Goal: Information Seeking & Learning: Learn about a topic

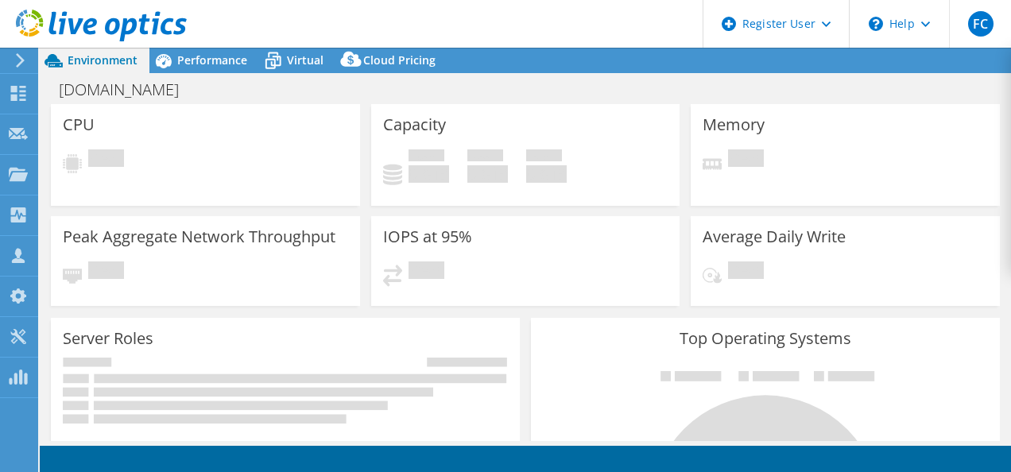
select select "USD"
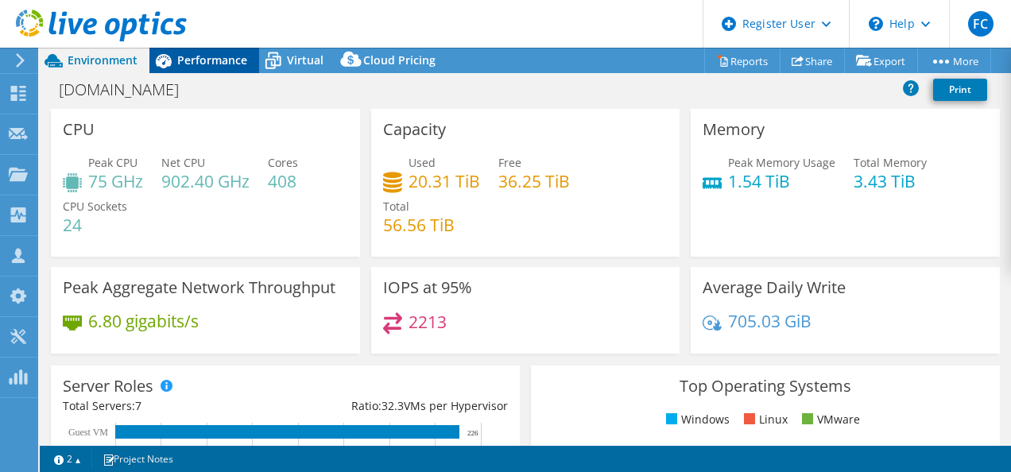
click at [218, 65] on span "Performance" at bounding box center [212, 59] width 70 height 15
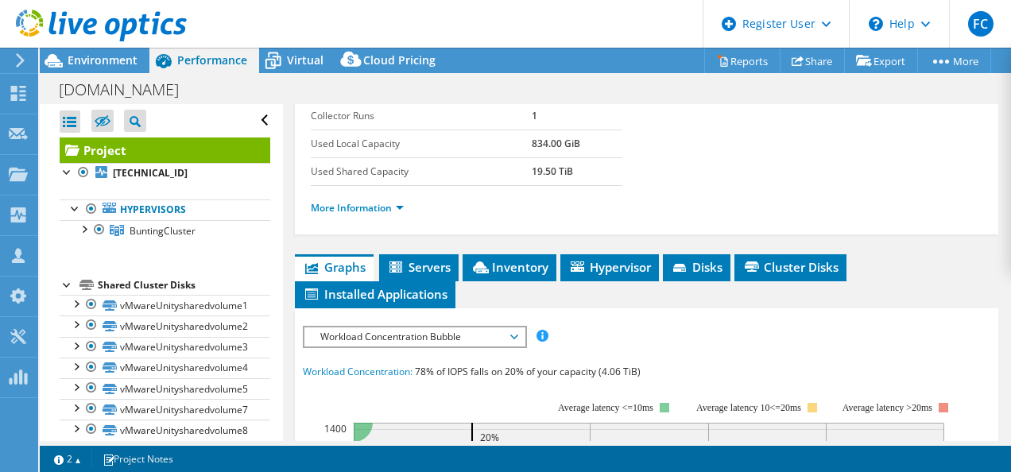
scroll to position [397, 0]
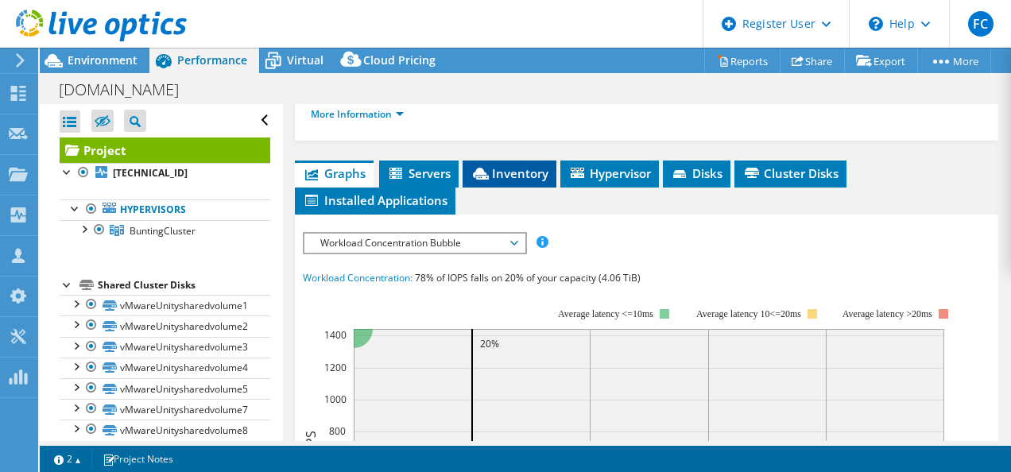
click at [528, 176] on span "Inventory" at bounding box center [509, 173] width 78 height 16
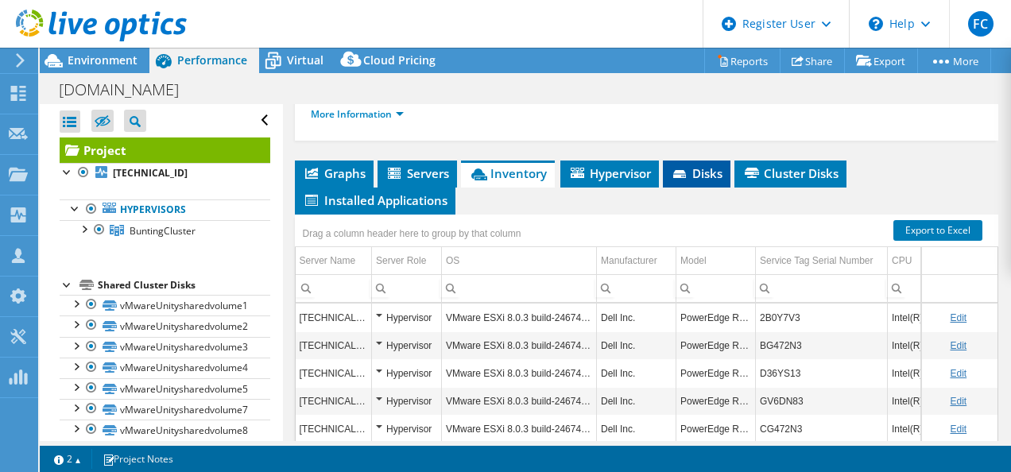
click at [709, 165] on span "Disks" at bounding box center [697, 173] width 52 height 16
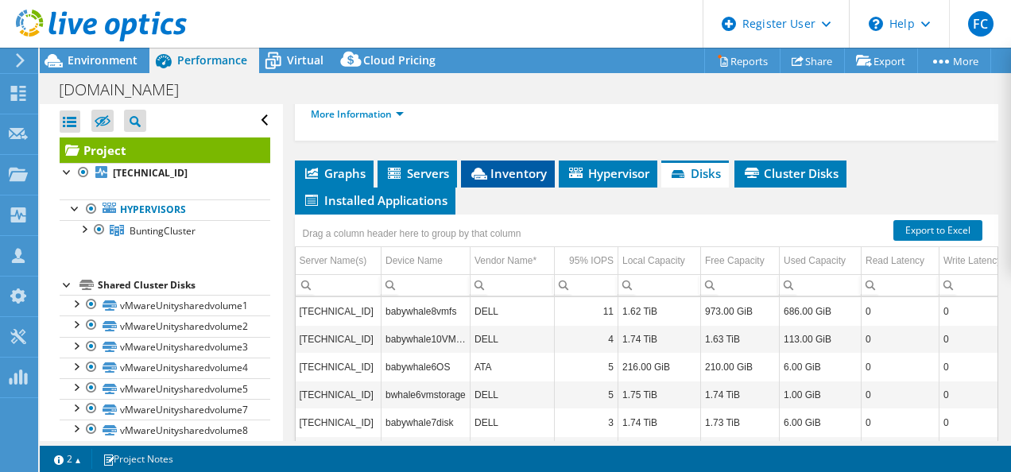
click at [533, 167] on span "Inventory" at bounding box center [508, 173] width 78 height 16
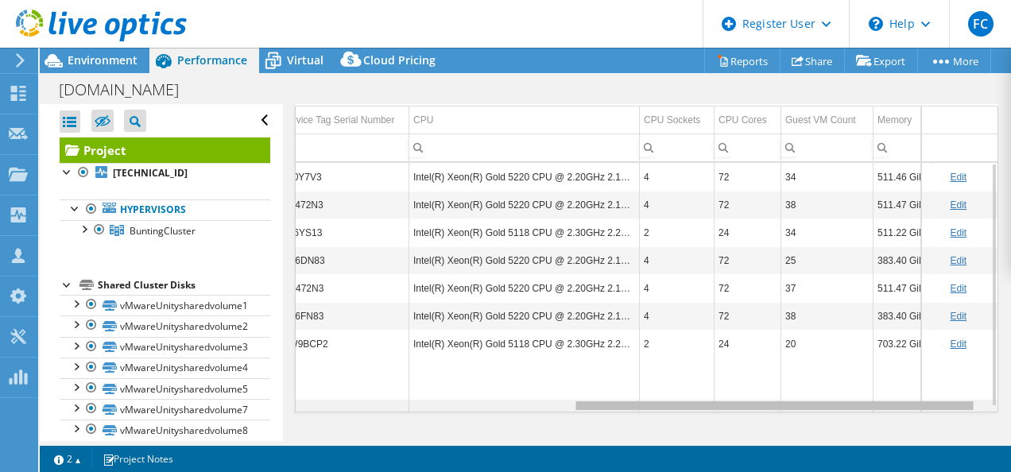
scroll to position [0, 482]
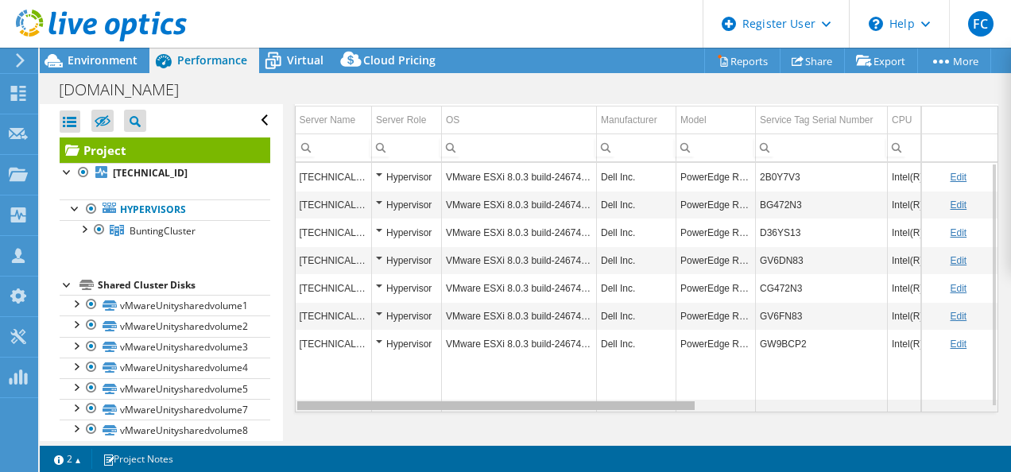
drag, startPoint x: 634, startPoint y: 401, endPoint x: 619, endPoint y: 404, distance: 15.3
click at [619, 404] on body "FC Dell User [PERSON_NAME] [PERSON_NAME][EMAIL_ADDRESS][PERSON_NAME][DOMAIN_NAM…" at bounding box center [505, 236] width 1011 height 472
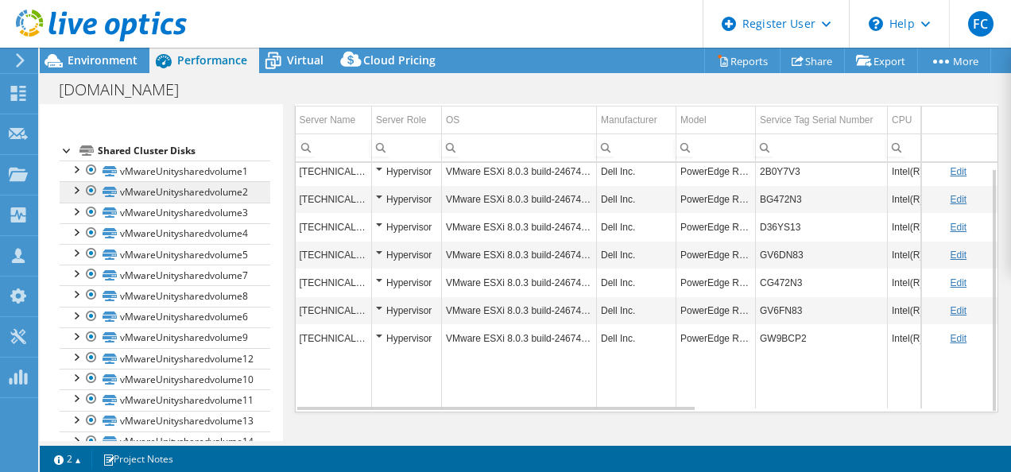
scroll to position [65, 0]
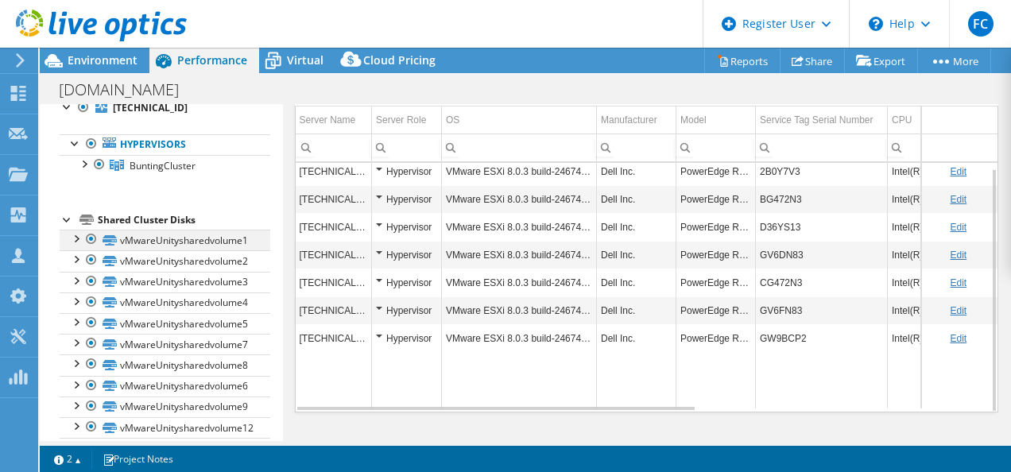
click at [79, 239] on div at bounding box center [76, 238] width 16 height 16
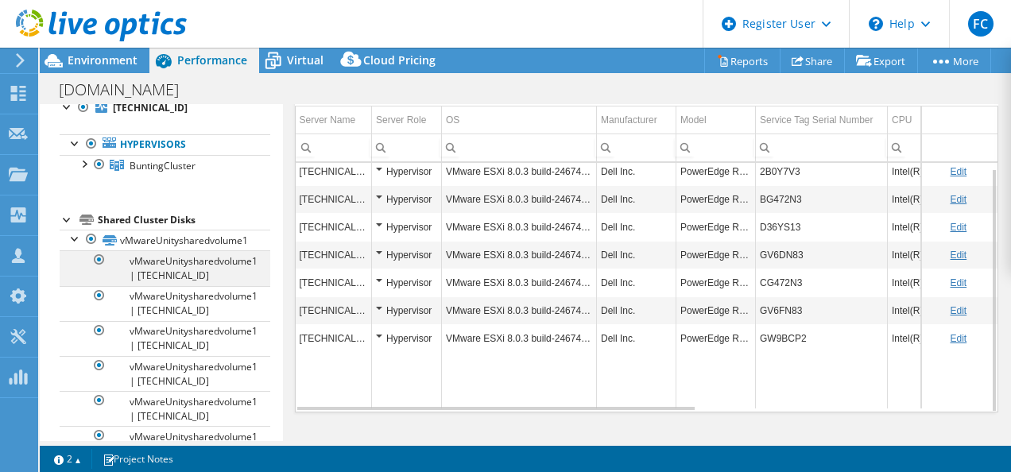
click at [103, 267] on div at bounding box center [99, 259] width 16 height 19
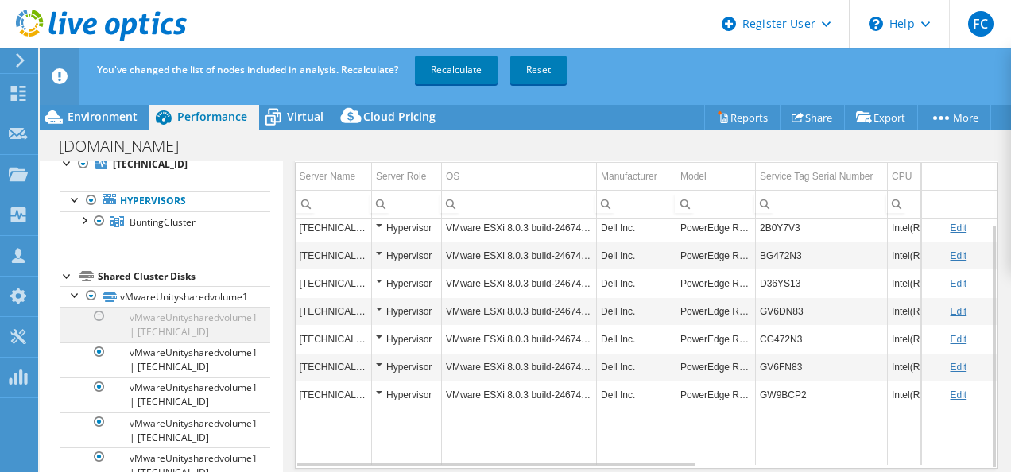
click at [100, 312] on div at bounding box center [99, 316] width 16 height 19
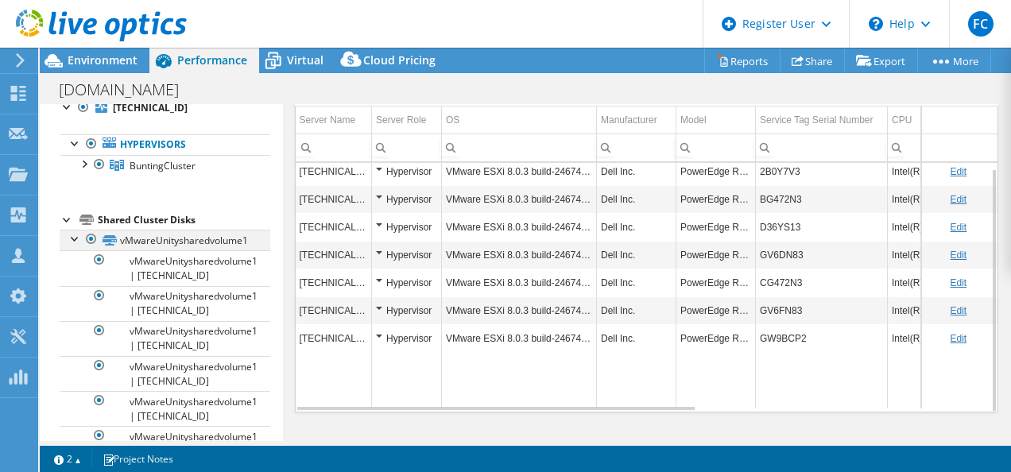
click at [79, 237] on div at bounding box center [76, 238] width 16 height 16
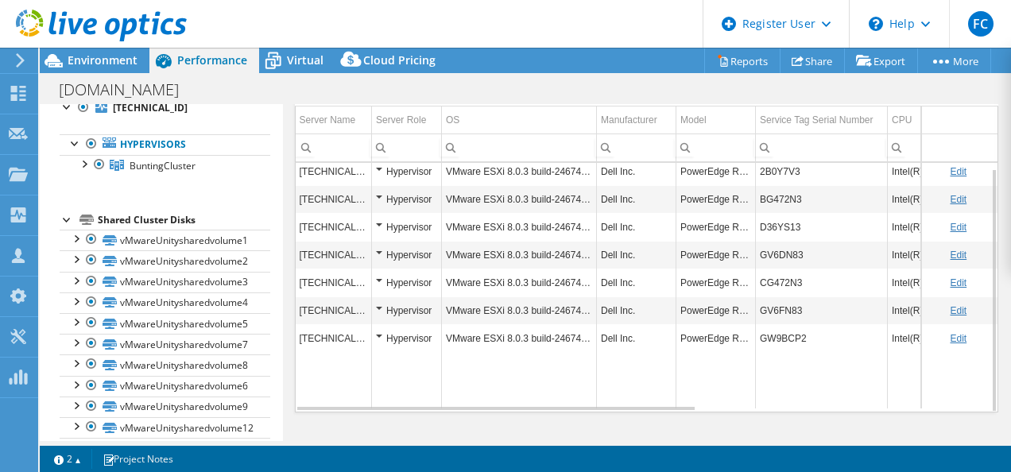
click at [64, 216] on div at bounding box center [68, 219] width 16 height 16
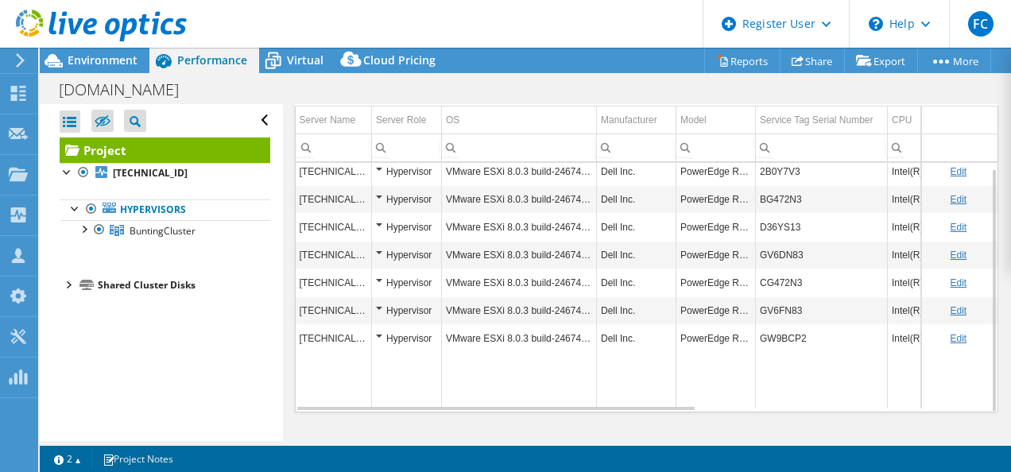
click at [71, 280] on div at bounding box center [68, 284] width 16 height 16
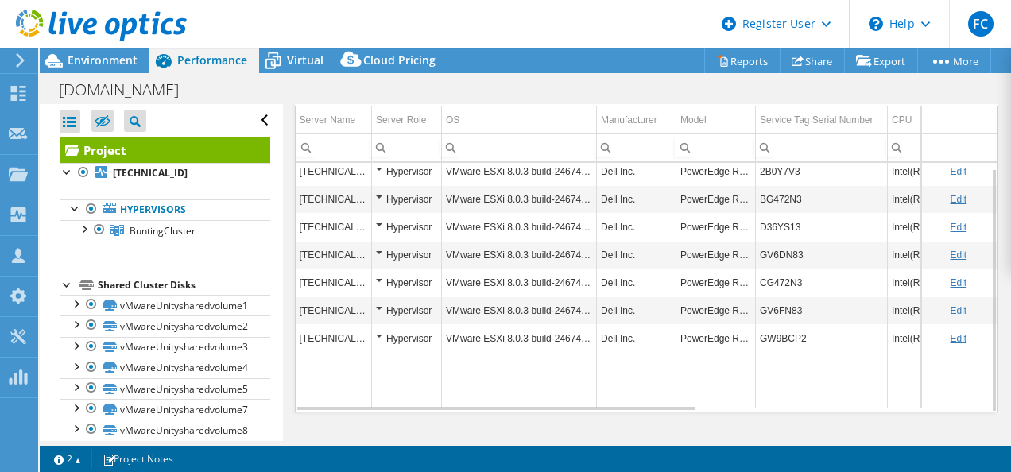
click at [380, 190] on div "Hypervisor" at bounding box center [406, 199] width 61 height 19
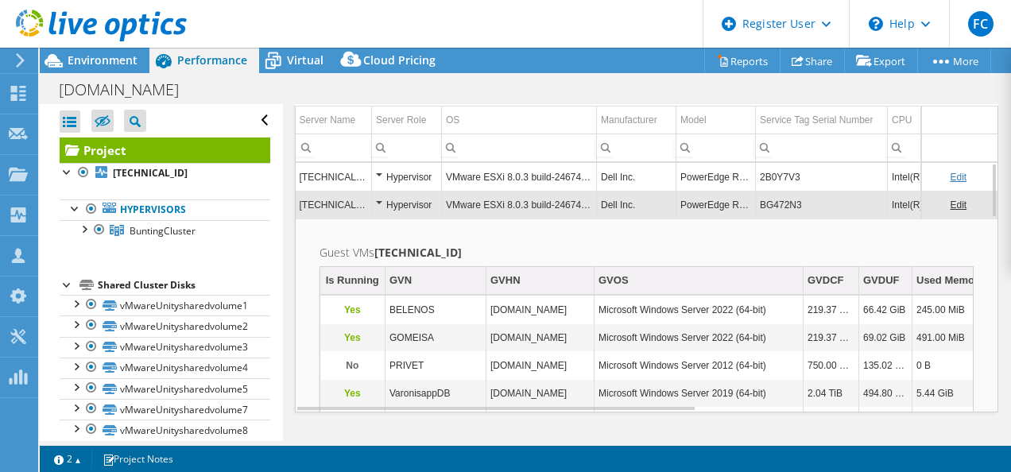
click at [378, 195] on div "Hypervisor" at bounding box center [406, 204] width 61 height 19
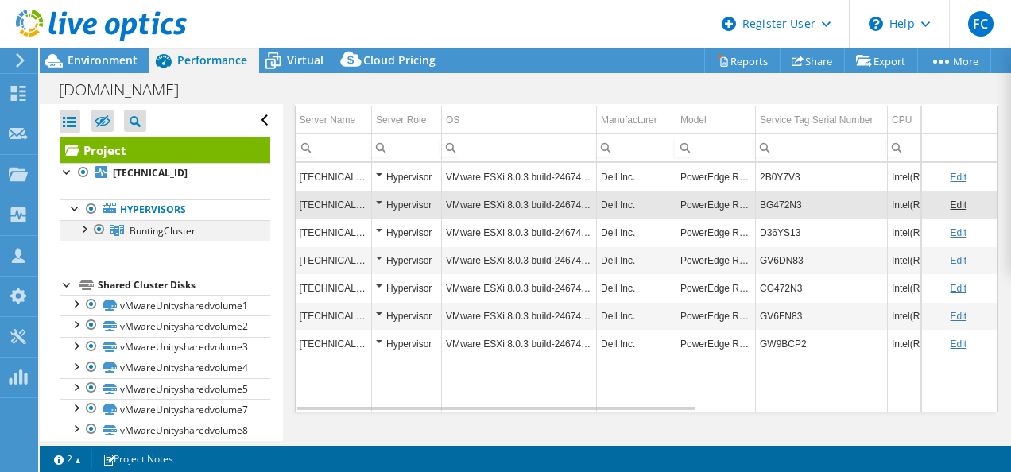
click at [88, 230] on div at bounding box center [83, 228] width 16 height 16
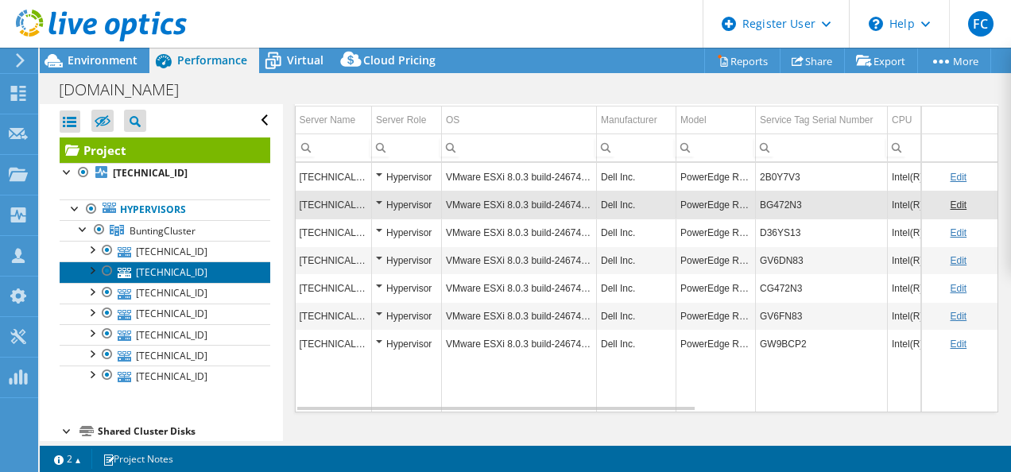
click at [185, 273] on link "[TECHNICAL_ID]" at bounding box center [165, 271] width 211 height 21
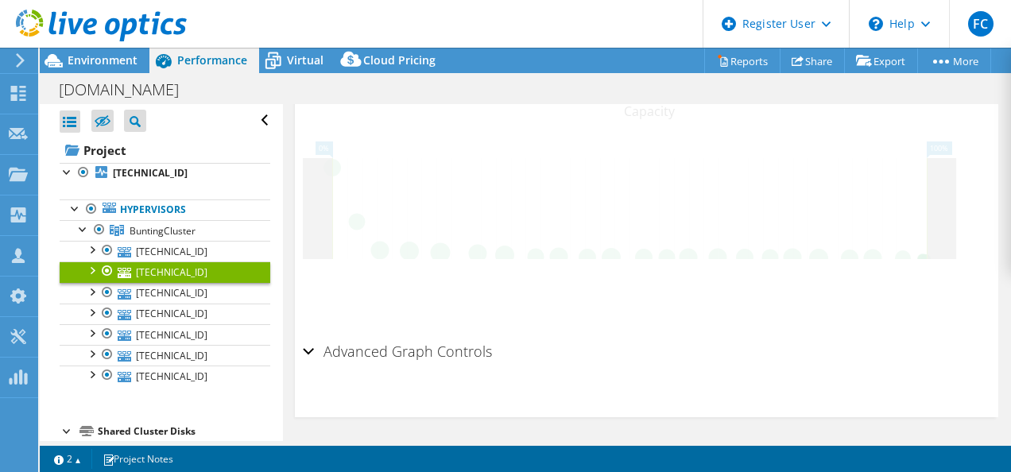
scroll to position [690, 0]
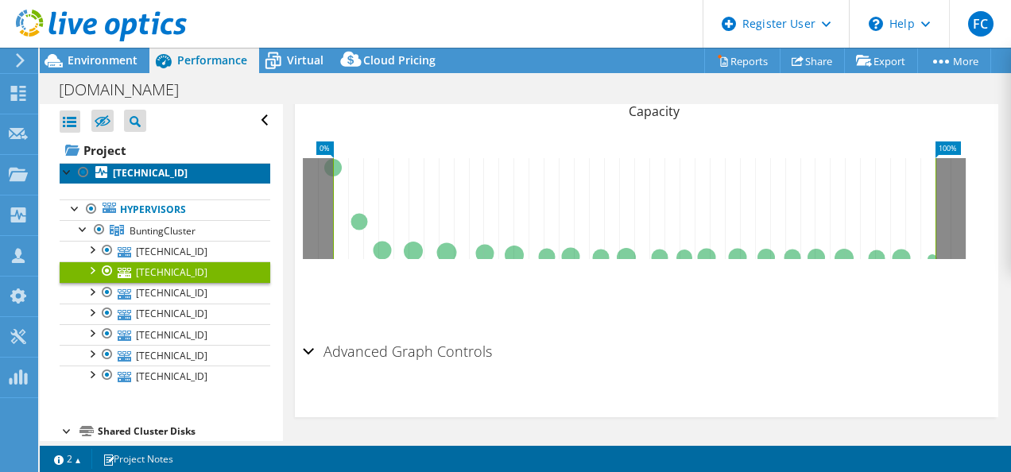
click at [151, 170] on b "[TECHNICAL_ID]" at bounding box center [150, 173] width 75 height 14
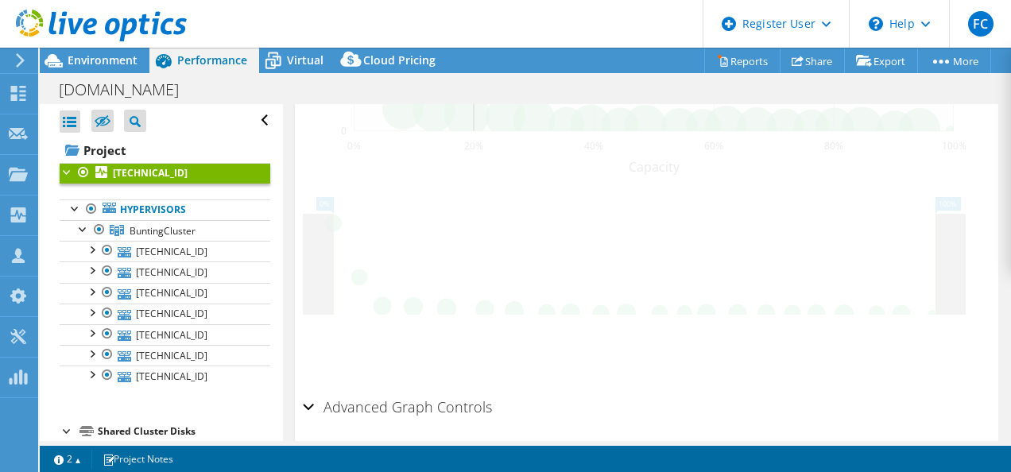
scroll to position [744, 0]
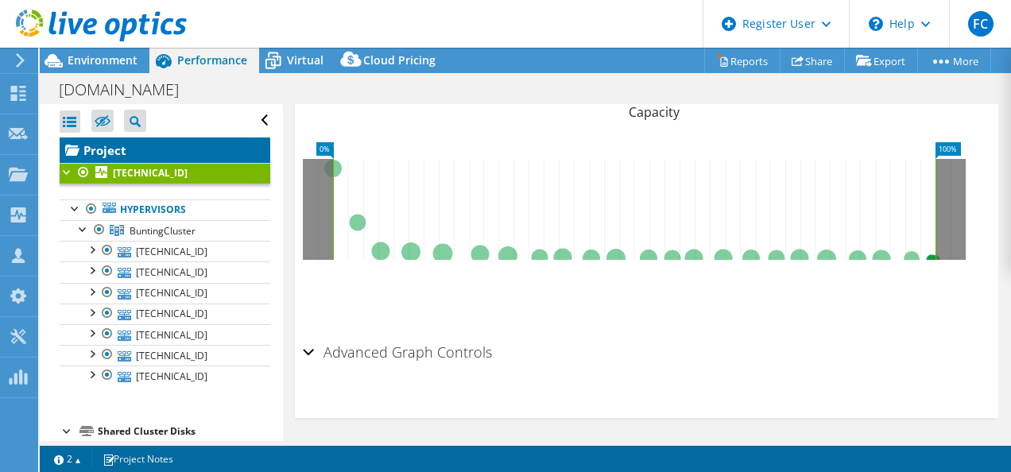
click at [110, 145] on link "Project" at bounding box center [165, 149] width 211 height 25
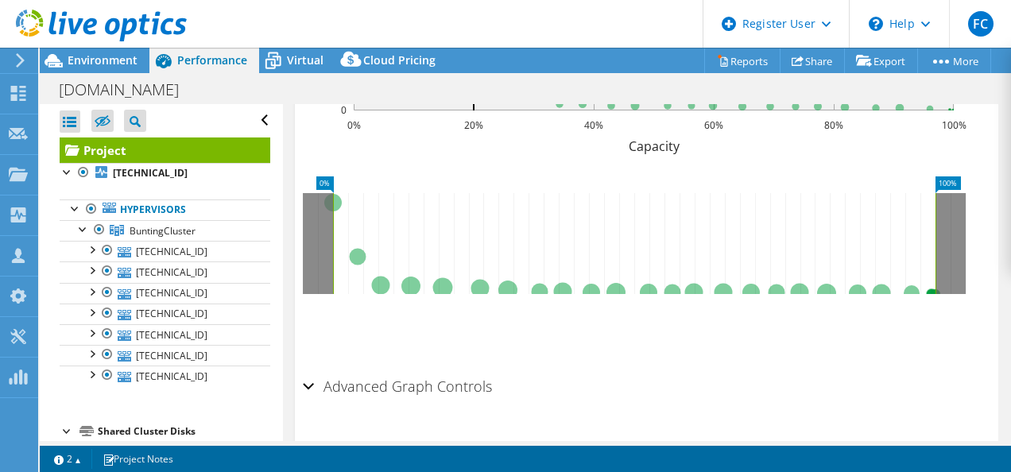
scroll to position [880, 0]
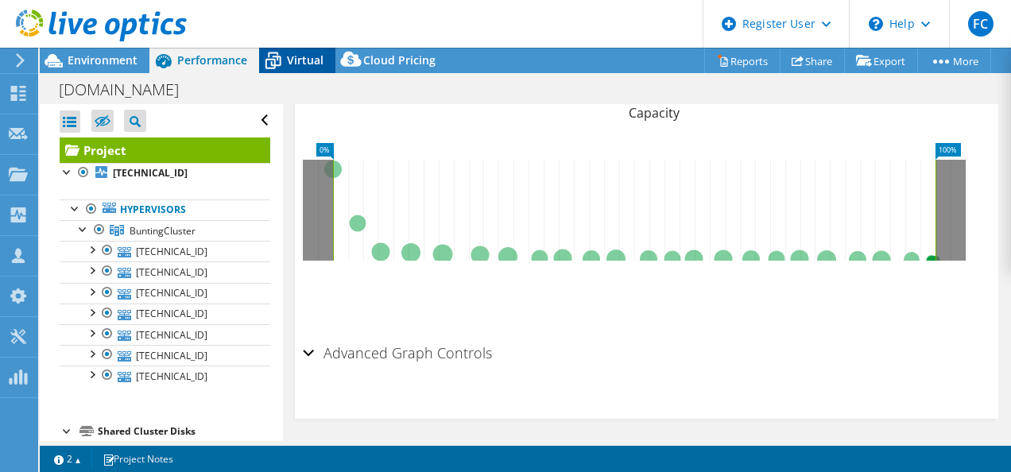
click at [300, 54] on span "Virtual" at bounding box center [305, 59] width 37 height 15
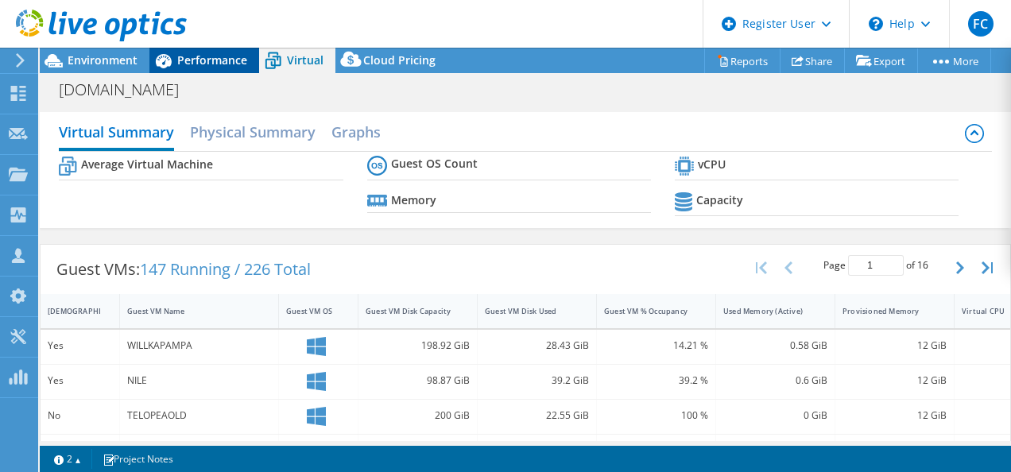
click at [218, 60] on span "Performance" at bounding box center [212, 59] width 70 height 15
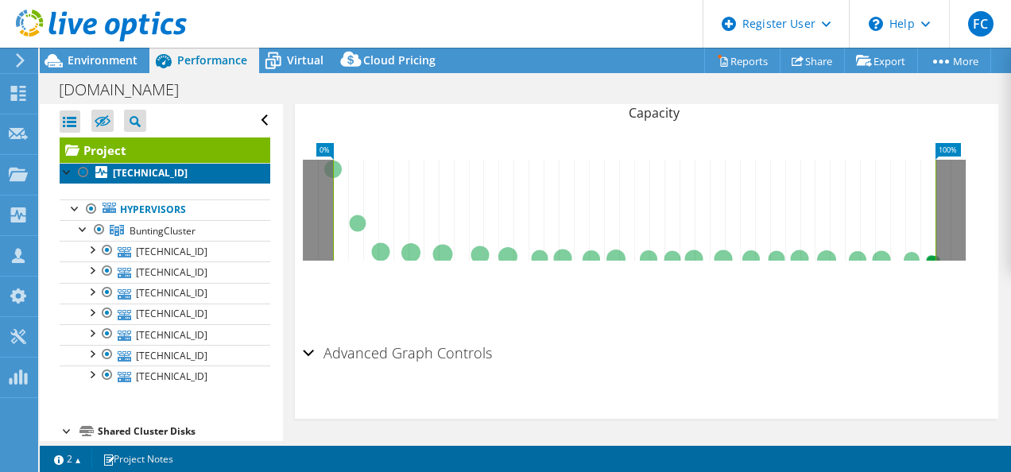
click at [122, 171] on b "[TECHNICAL_ID]" at bounding box center [150, 173] width 75 height 14
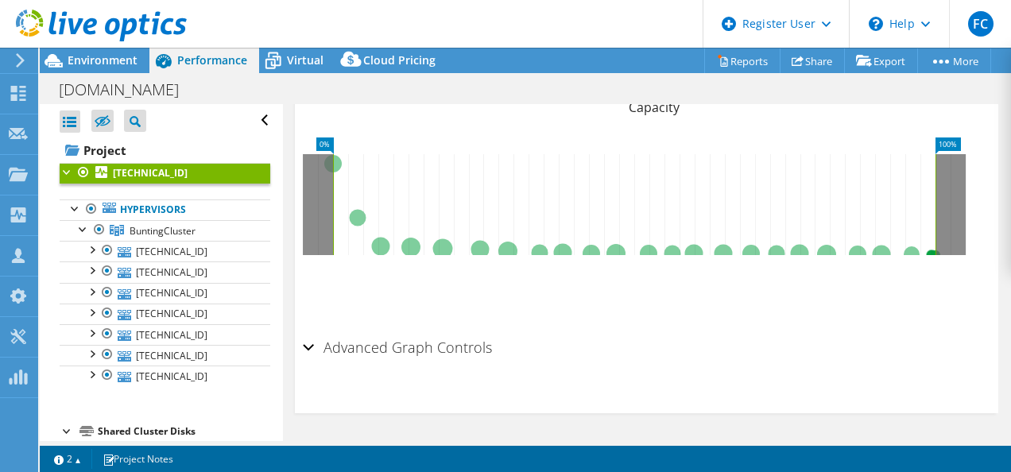
scroll to position [744, 0]
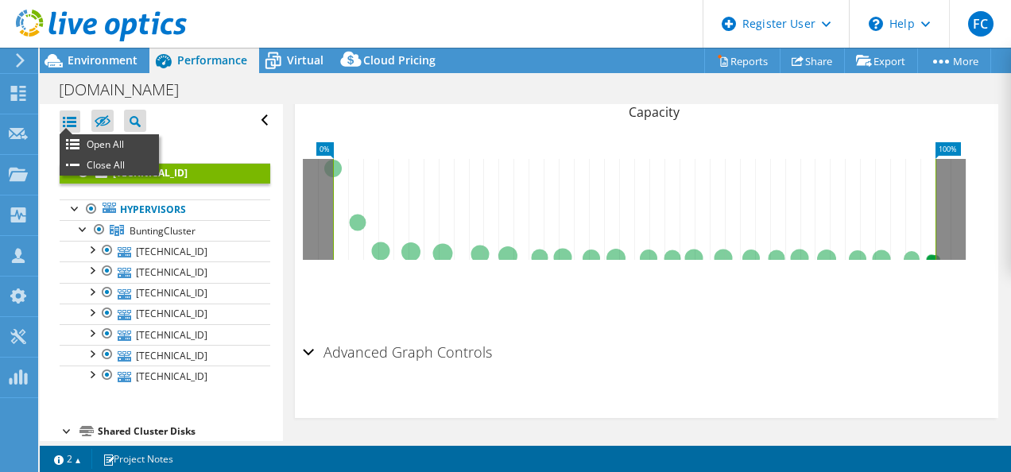
click at [65, 115] on div at bounding box center [70, 121] width 21 height 22
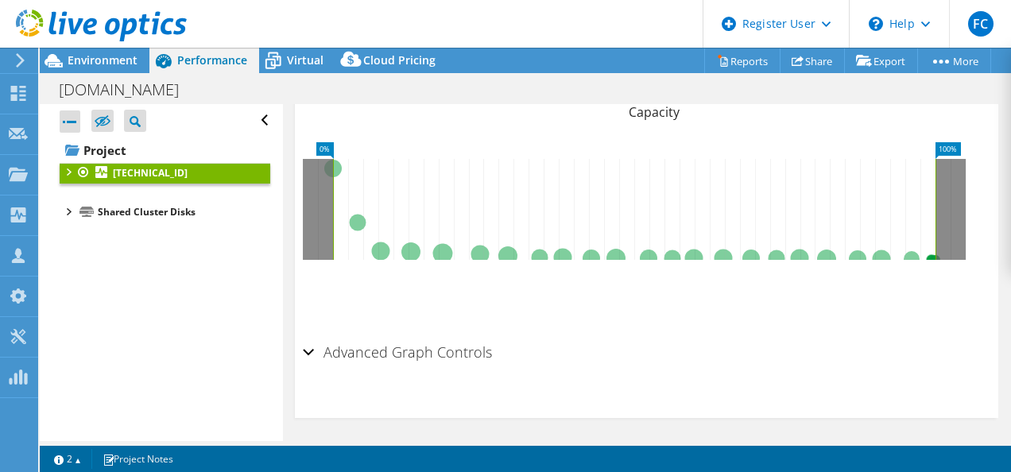
click at [65, 115] on div at bounding box center [70, 121] width 21 height 22
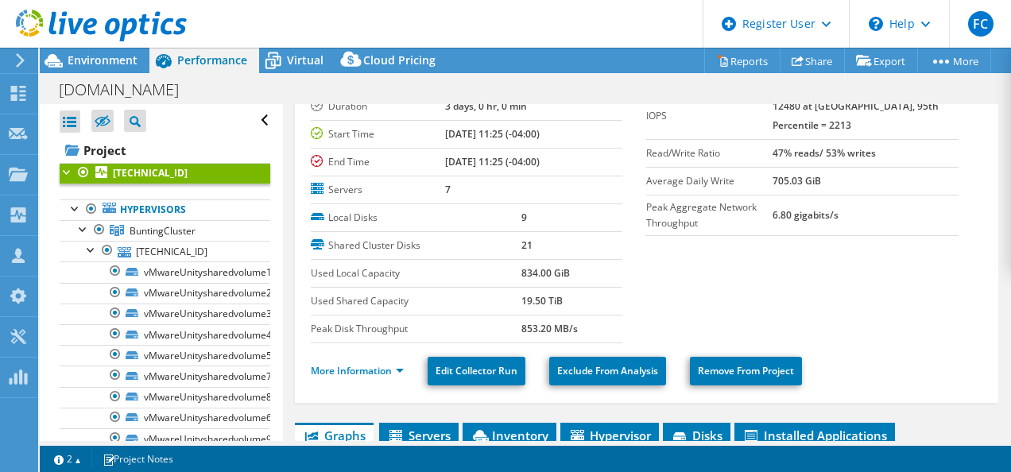
scroll to position [79, 0]
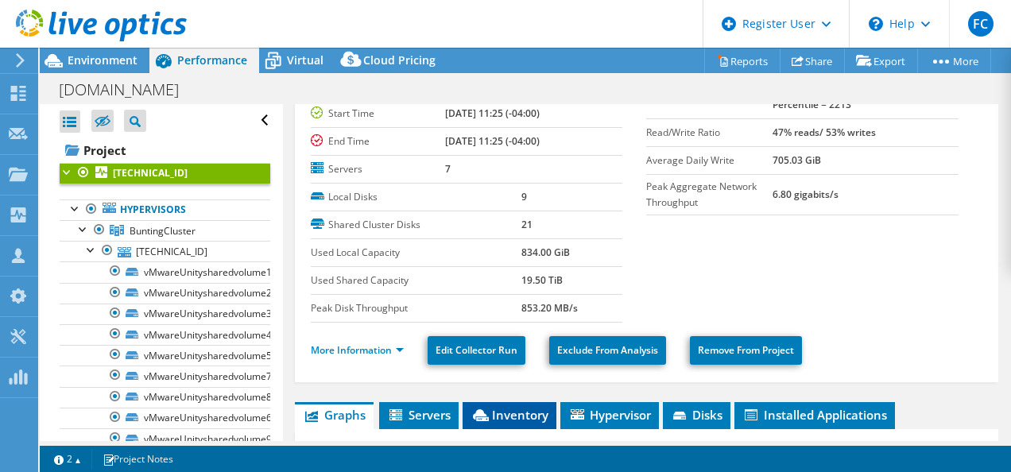
click at [489, 417] on span "Inventory" at bounding box center [509, 415] width 78 height 16
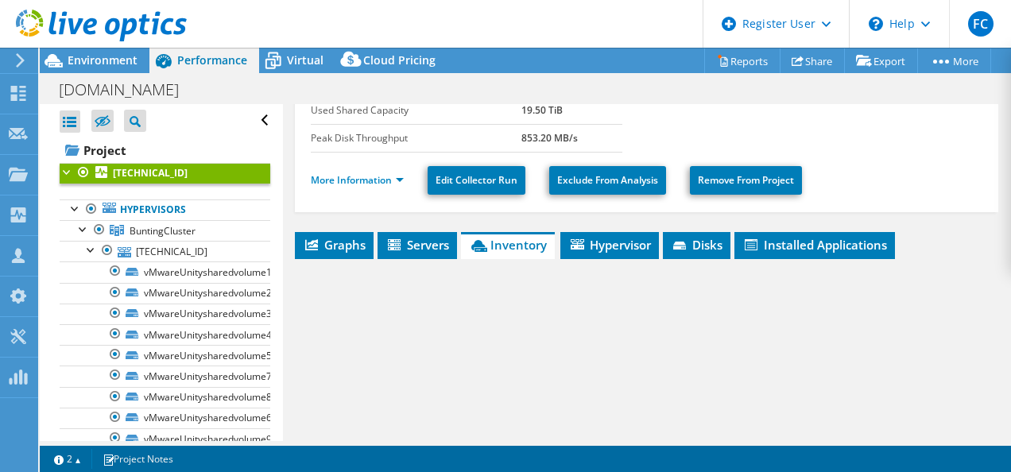
scroll to position [318, 0]
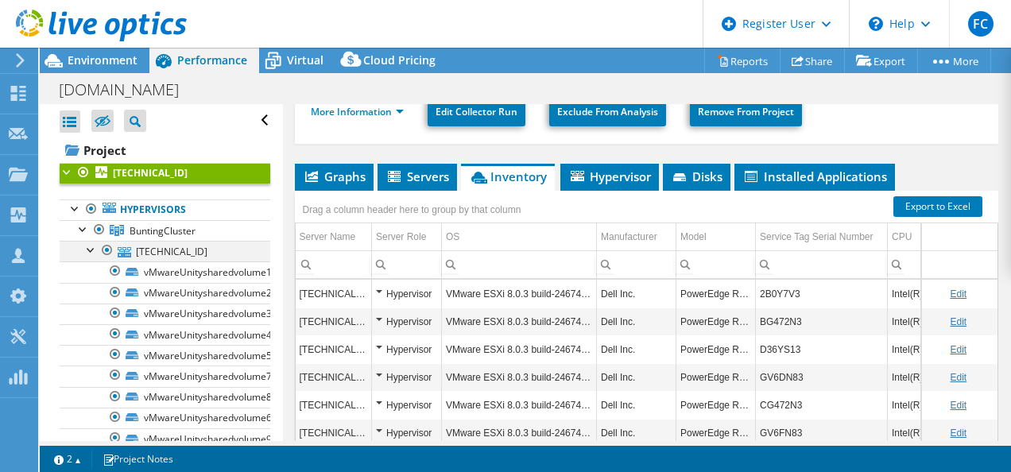
click at [89, 248] on div at bounding box center [91, 249] width 16 height 16
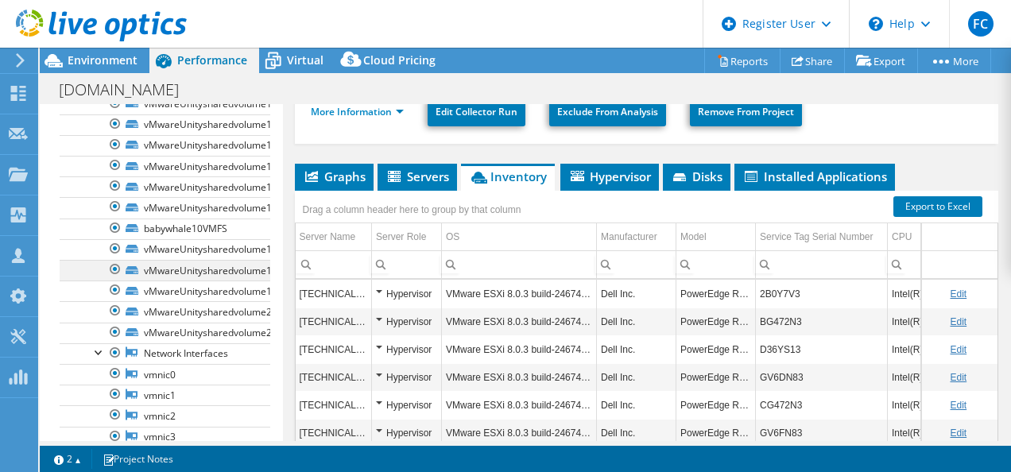
scroll to position [0, 0]
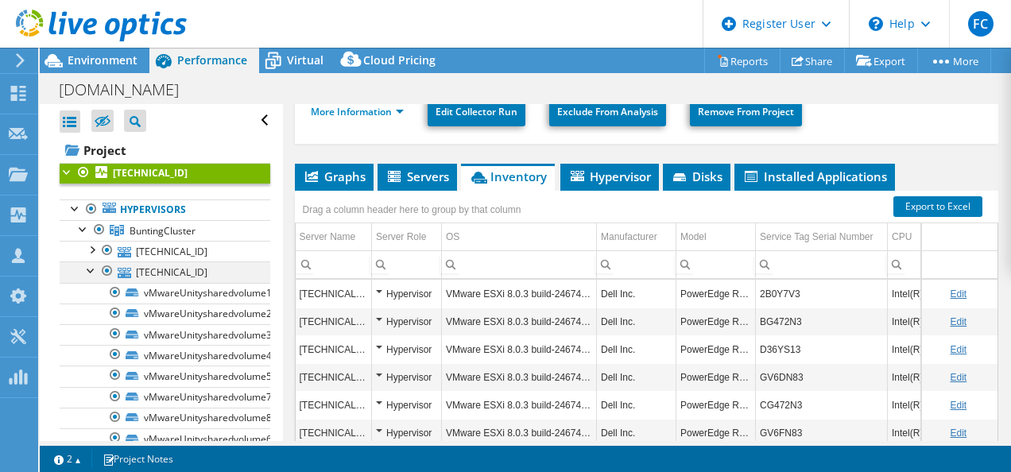
click at [91, 268] on div at bounding box center [91, 269] width 16 height 16
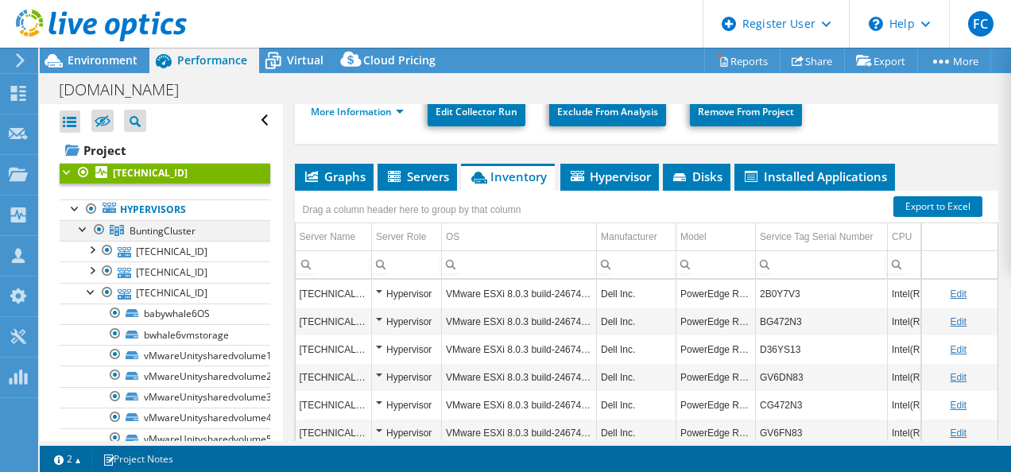
click at [83, 230] on div at bounding box center [83, 228] width 16 height 16
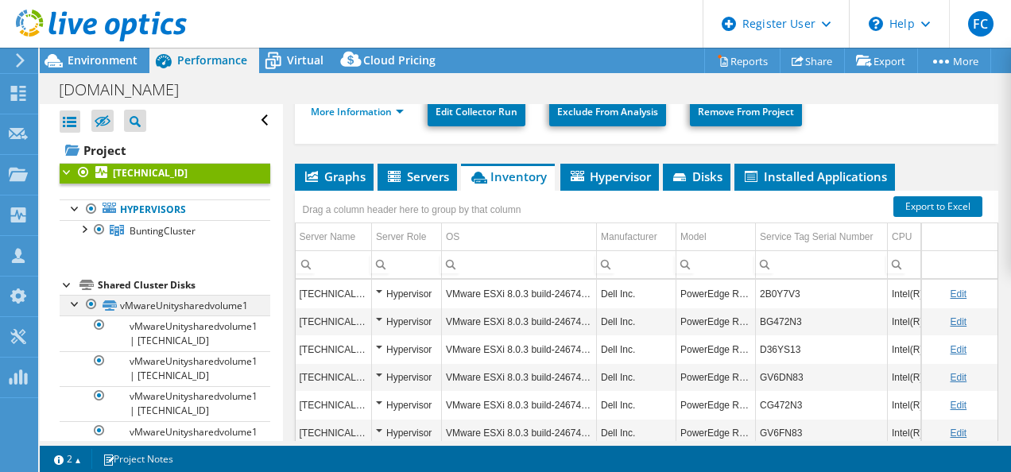
click at [72, 297] on div at bounding box center [76, 303] width 16 height 16
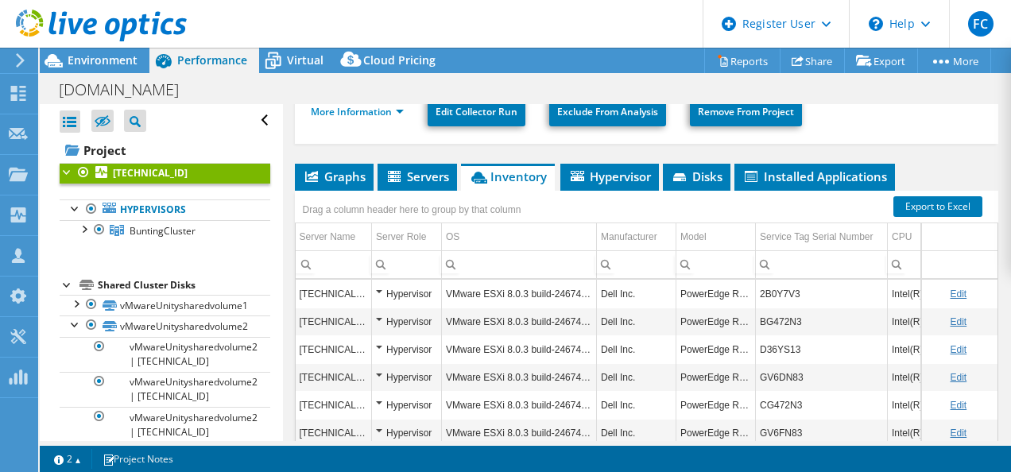
click at [64, 285] on div at bounding box center [68, 284] width 16 height 16
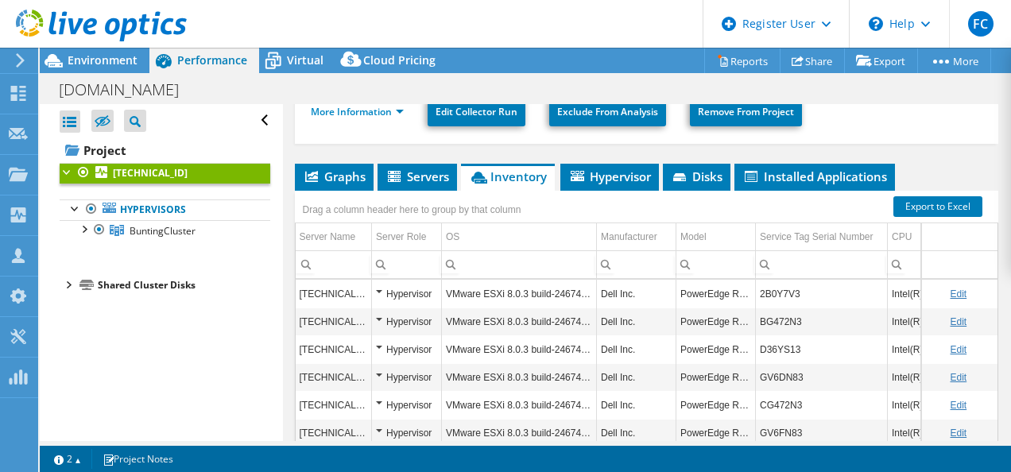
click at [64, 285] on div at bounding box center [68, 284] width 16 height 16
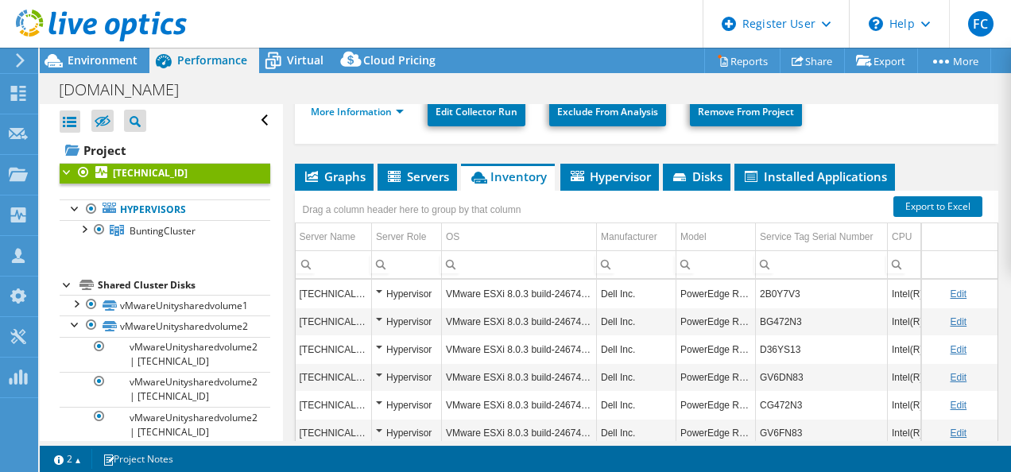
click at [566, 443] on div "Project Actions Project Actions Reports Share Export vSAN ReadyNode Sizer" at bounding box center [525, 260] width 971 height 424
